Goal: Information Seeking & Learning: Learn about a topic

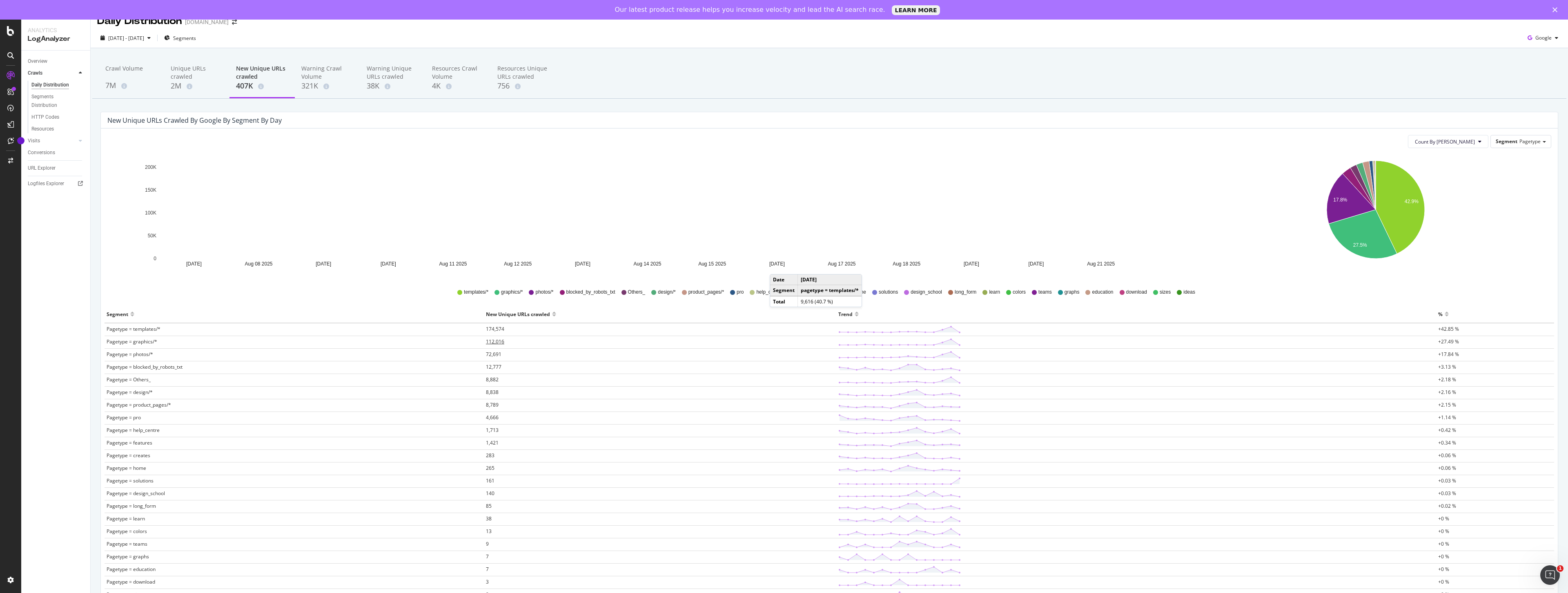
scroll to position [10, 0]
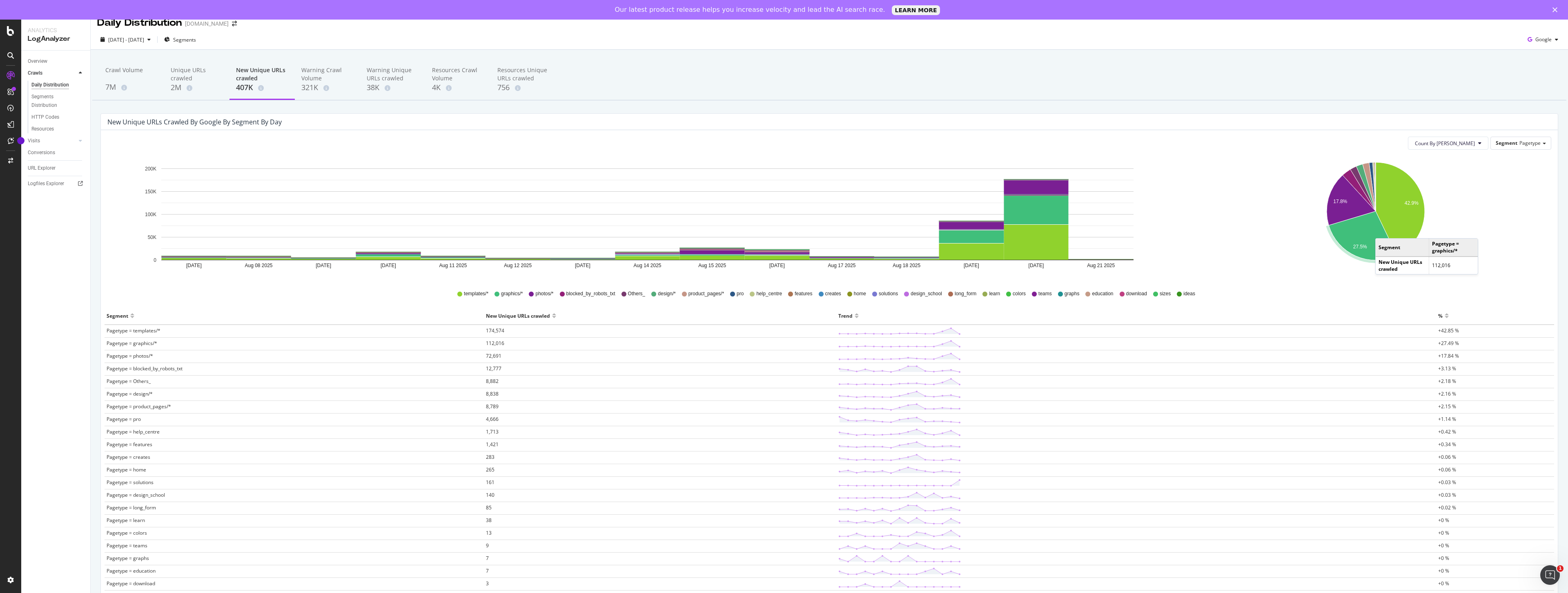
click at [982, 269] on icon "Aug 07 2025 Aug 08 2025 Aug 09 2025 Aug 10 2025 Aug 11 2025 Aug 12 2025 Aug 13 …" at bounding box center [647, 217] width 1080 height 122
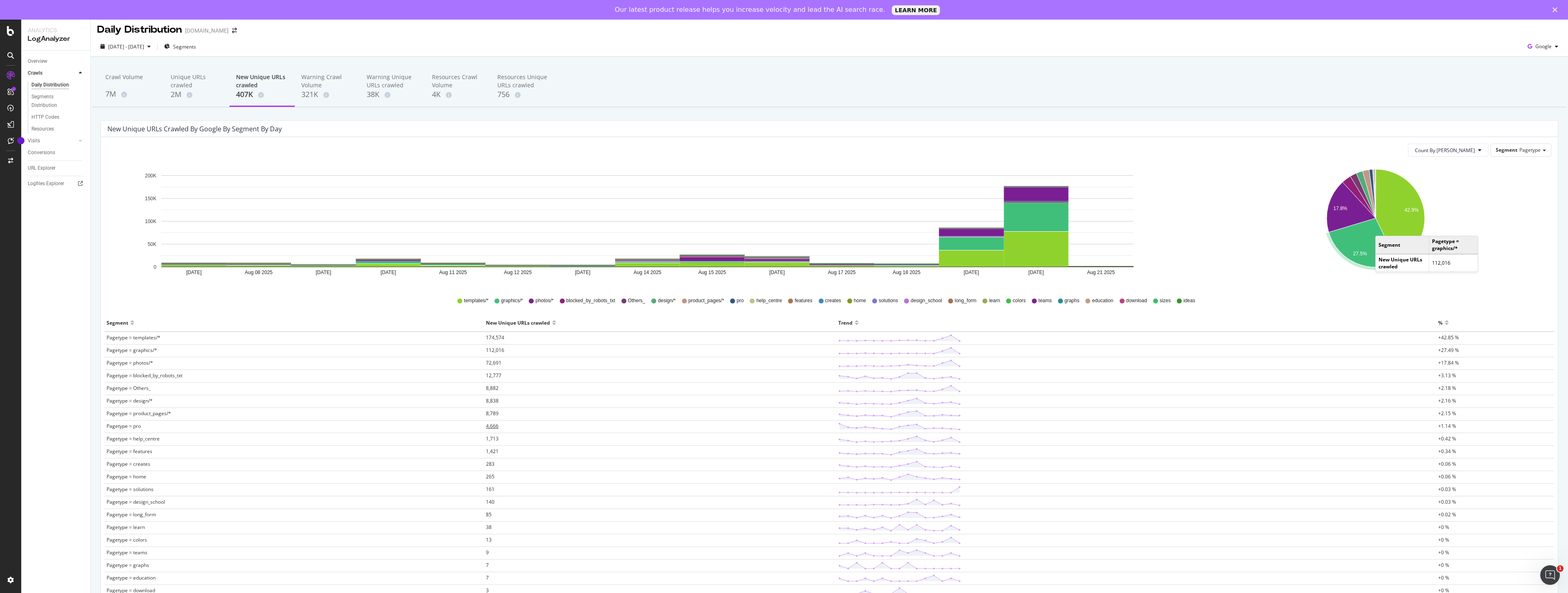
scroll to position [0, 0]
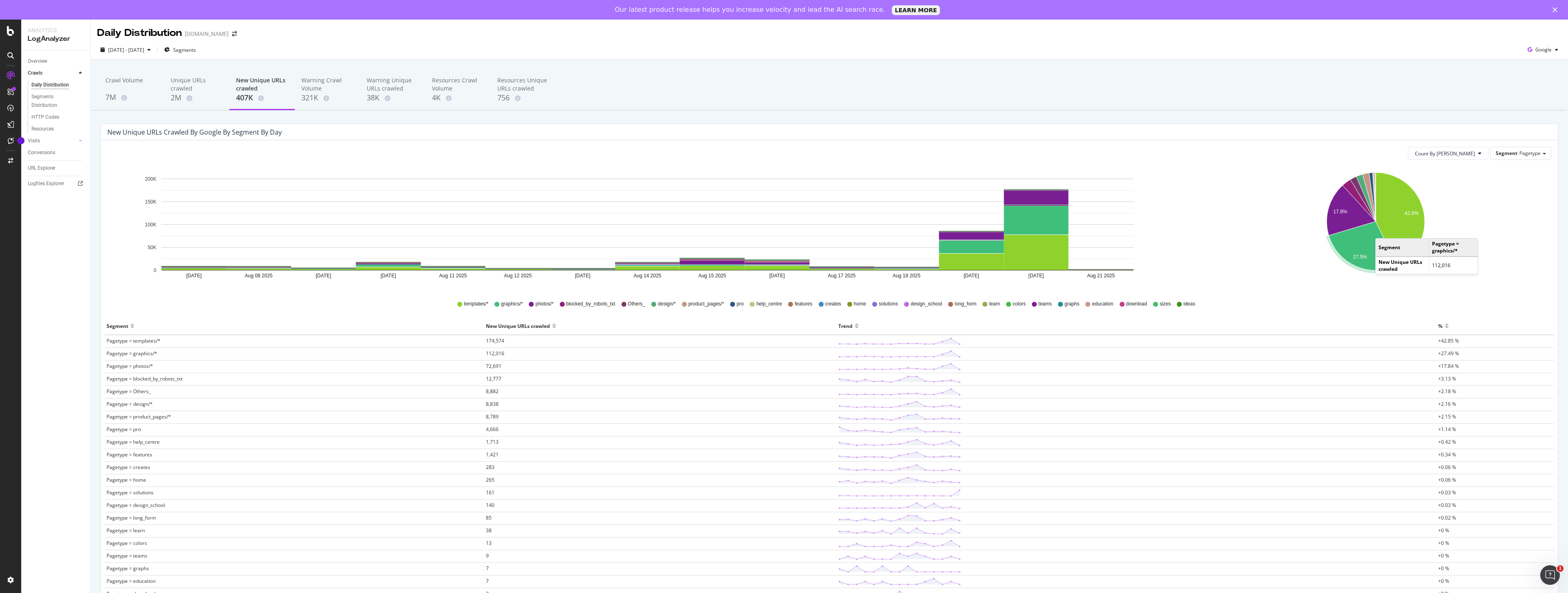
click at [729, 292] on div "Aug 07 2025 Aug 08 2025 Aug 09 2025 Aug 10 2025 Aug 11 2025 Aug 12 2025 Aug 13 …" at bounding box center [829, 400] width 1444 height 468
click at [182, 88] on div "Unique URLs crawled" at bounding box center [197, 84] width 52 height 16
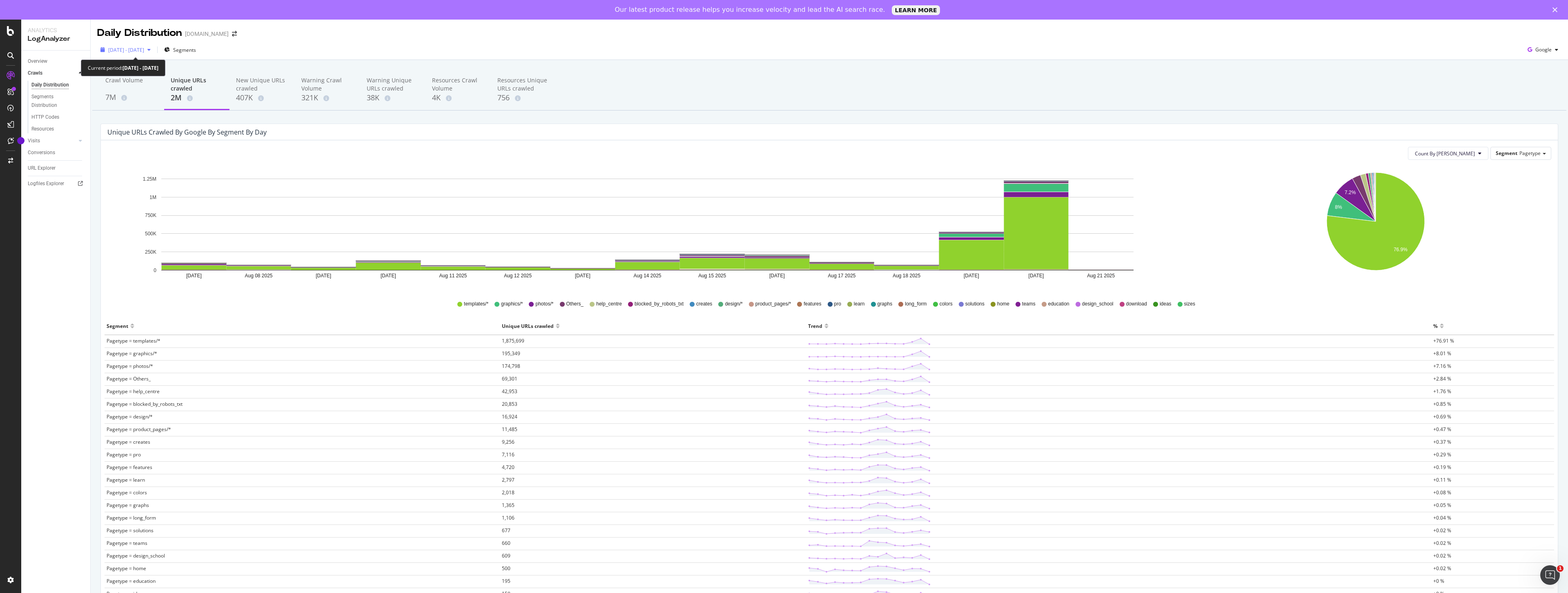
click at [144, 52] on span "2025 Aug. 7th - Aug. 21st" at bounding box center [126, 49] width 36 height 7
click at [141, 281] on icon "Aug 07 2025 Aug 08 2025 Aug 09 2025 Aug 10 2025 Aug 11 2025 Aug 12 2025 Aug 13 …" at bounding box center [647, 227] width 1080 height 122
click at [131, 50] on span "2025 Aug. 7th - Aug. 21st" at bounding box center [126, 49] width 36 height 7
click at [139, 91] on div "Last 7 Days Last 28 Days Last 3 Months Last 6 Months Last Year Custom" at bounding box center [129, 103] width 41 height 61
click at [138, 88] on div "Last 28 Days" at bounding box center [133, 87] width 29 height 7
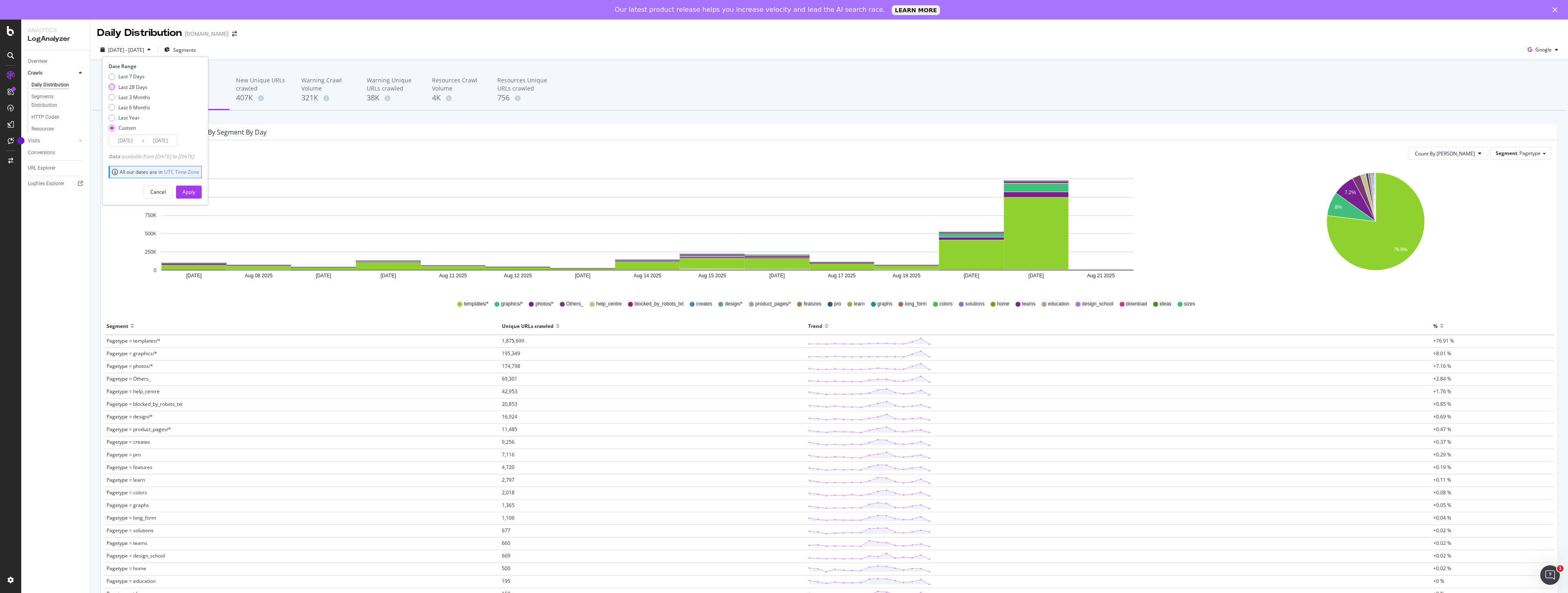
type input "2025/07/29"
type input "2025/08/25"
click at [195, 196] on div "Apply" at bounding box center [189, 192] width 13 height 12
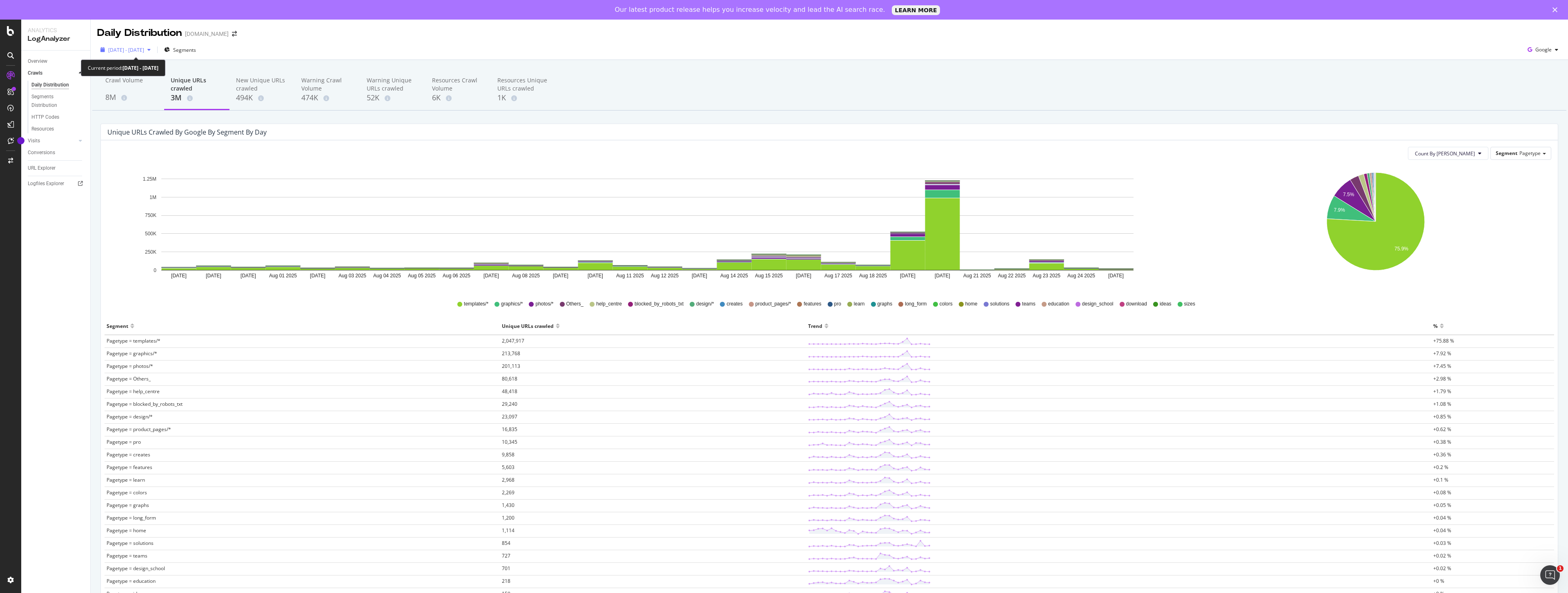
click at [131, 50] on span "2025 Jul. 29th - Aug. 25th" at bounding box center [126, 49] width 36 height 7
click at [139, 100] on div "Last 7 Days Last 28 Days Last 3 Months Last 6 Months Last Year Custom" at bounding box center [129, 103] width 41 height 61
click at [147, 98] on div "Last 3 Months" at bounding box center [135, 97] width 32 height 7
type input "2025/05/26"
click at [201, 196] on button "Apply" at bounding box center [189, 192] width 26 height 13
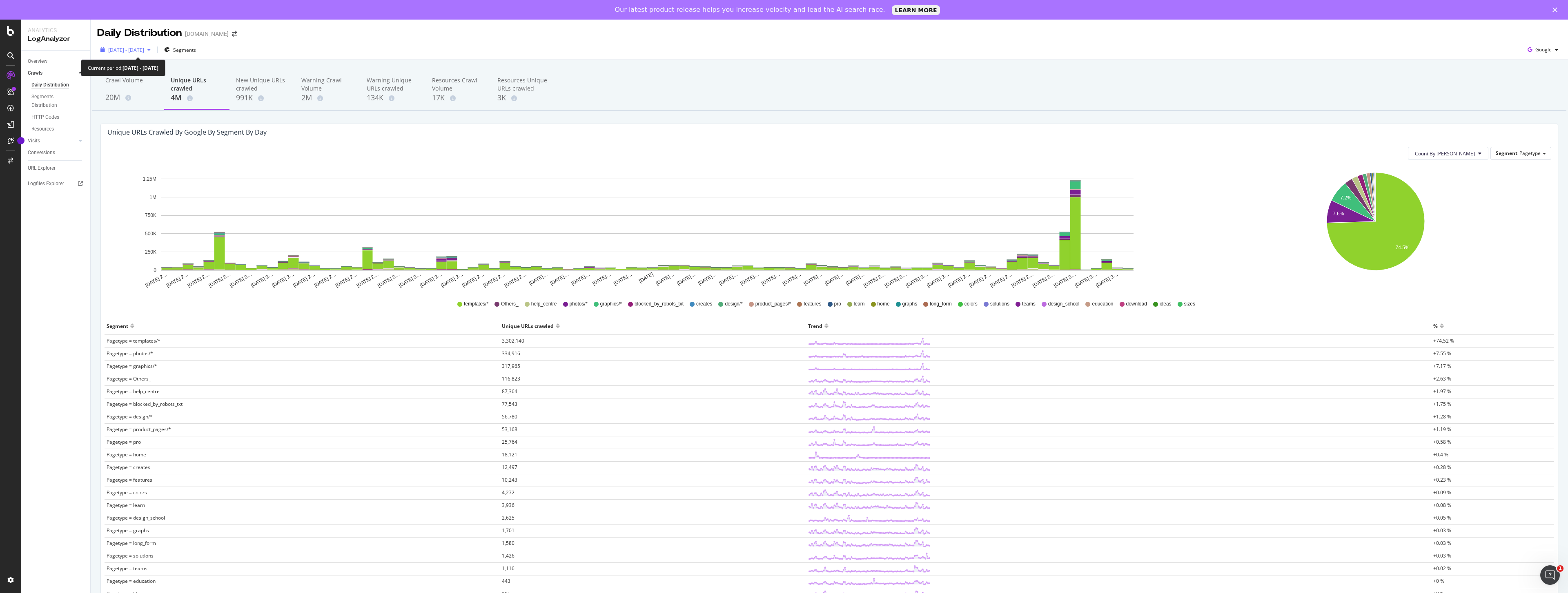
click at [141, 52] on span "2025 May. 26th - Aug. 25th" at bounding box center [126, 49] width 36 height 7
click at [135, 77] on div "Last 7 Days" at bounding box center [131, 76] width 26 height 7
click at [130, 86] on div "Last 28 Days" at bounding box center [133, 87] width 29 height 7
type input "2025/07/29"
click at [195, 194] on div "Apply" at bounding box center [189, 192] width 13 height 7
